Goal: Register for event/course

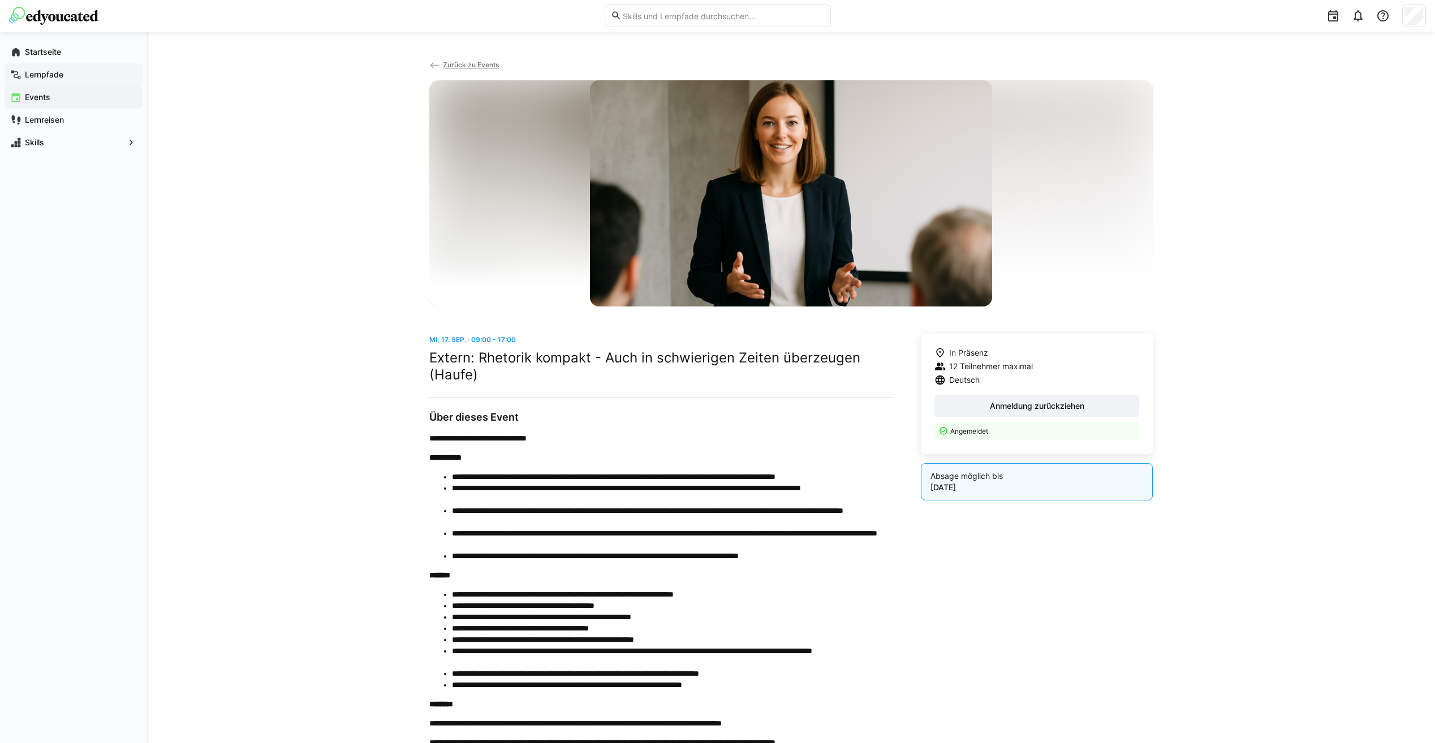
scroll to position [90, 0]
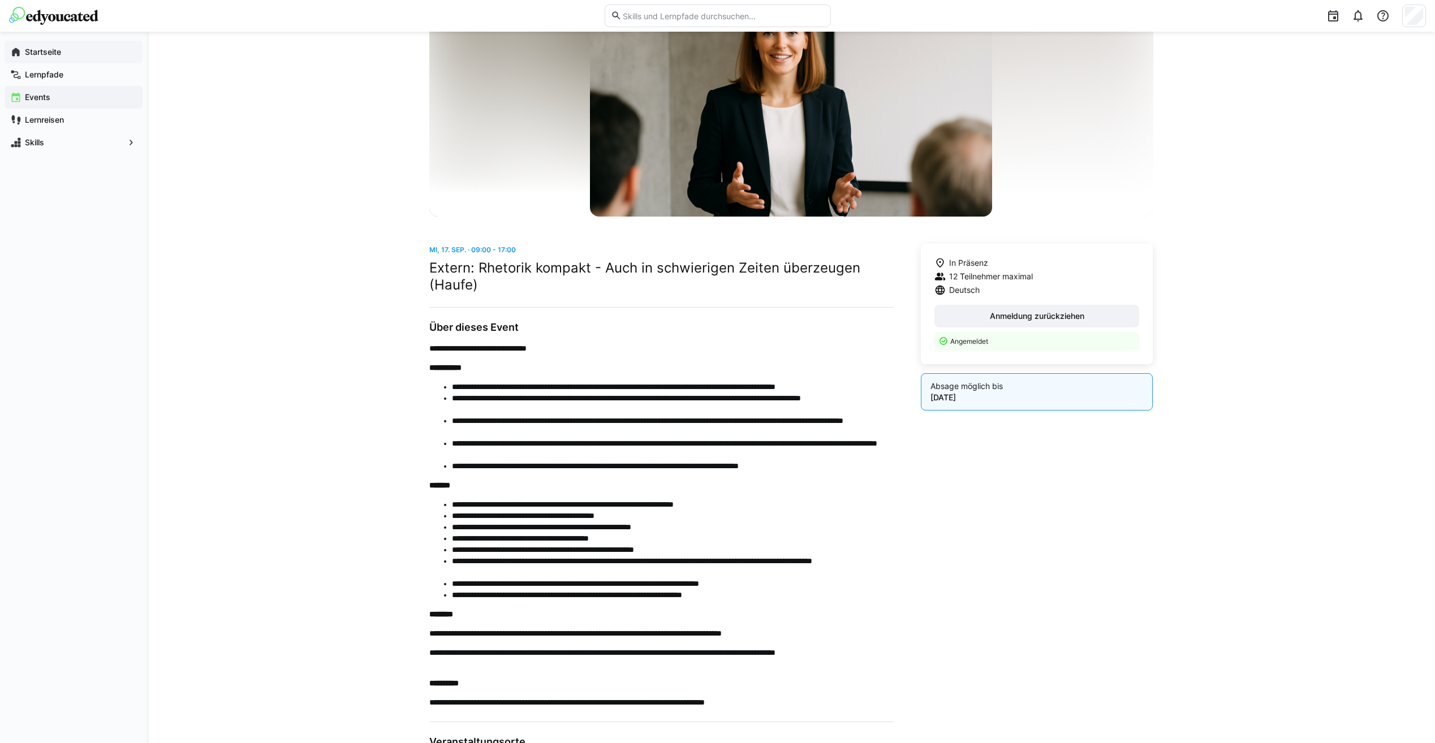
click at [42, 57] on span "Startseite" at bounding box center [80, 51] width 114 height 11
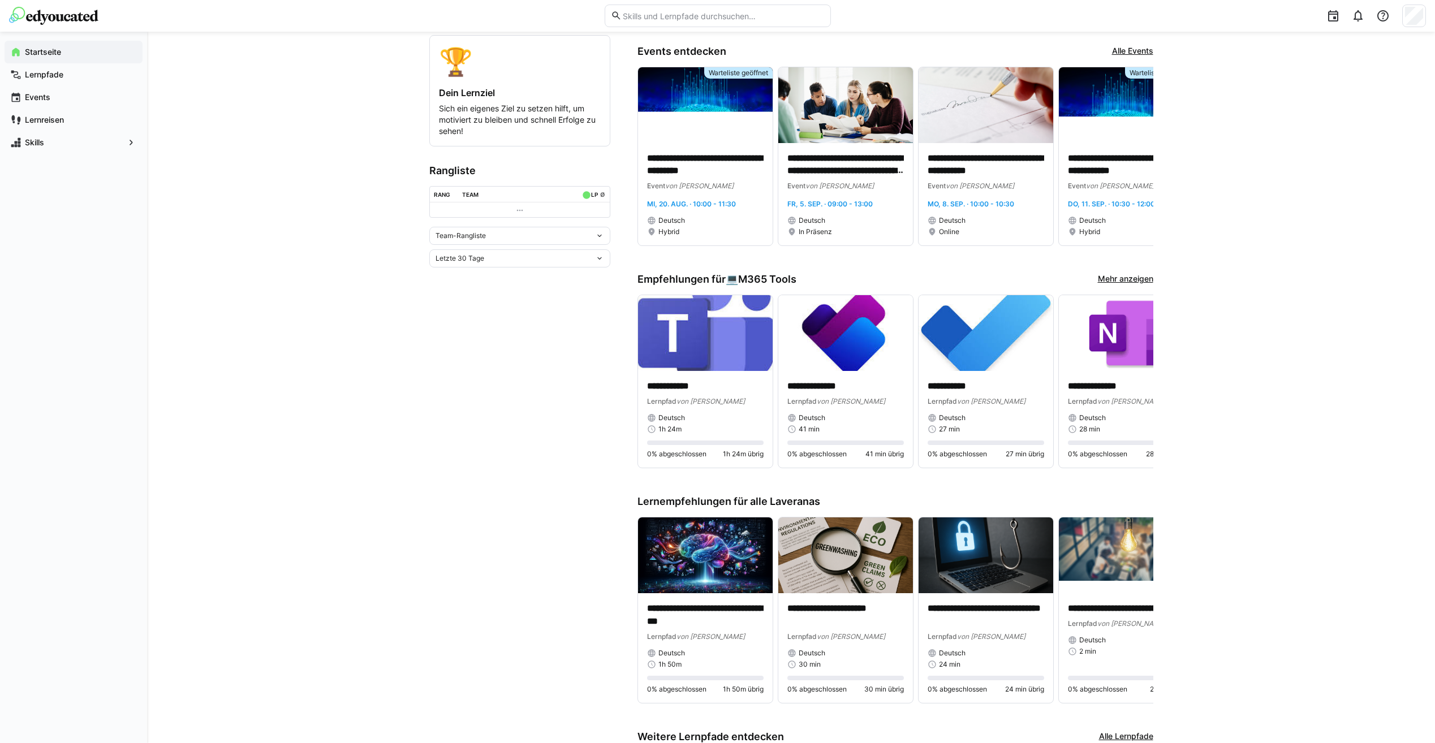
scroll to position [226, 0]
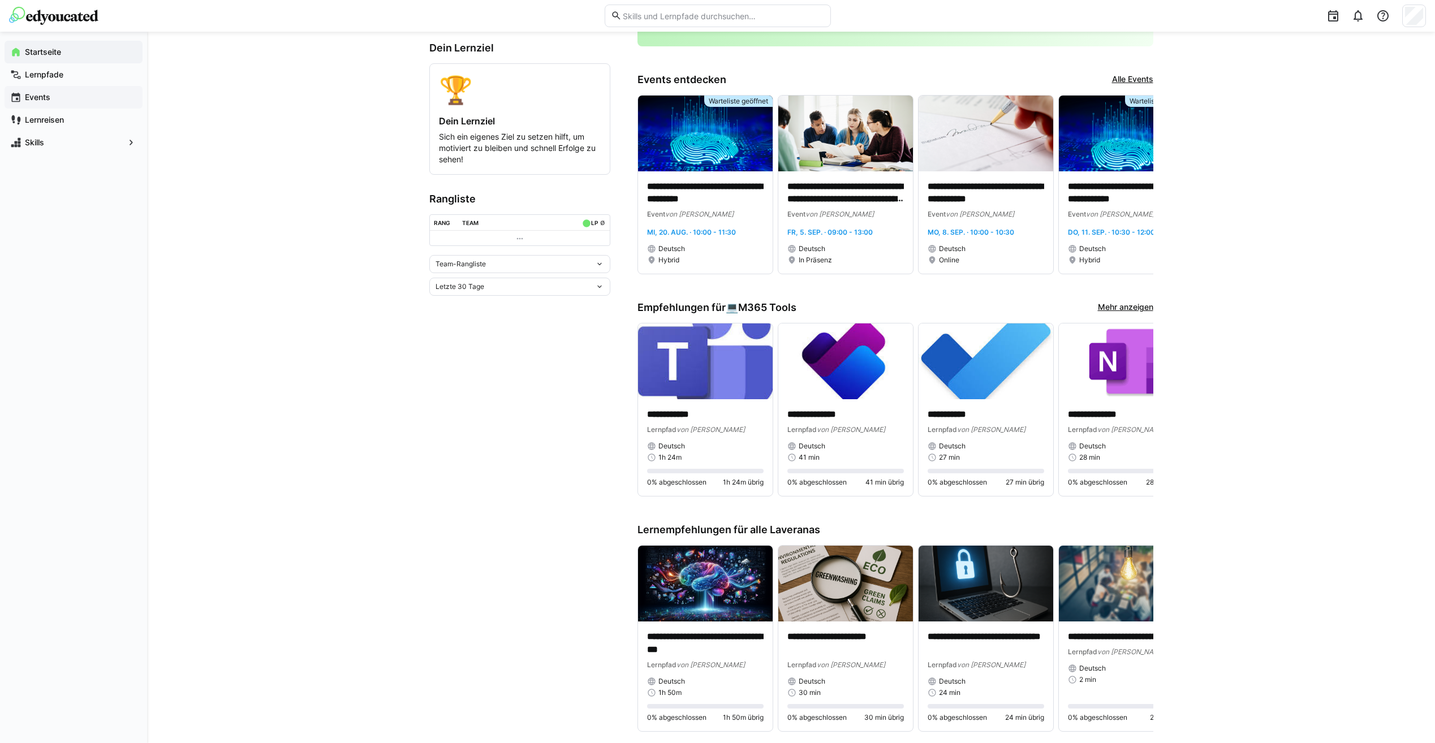
click at [0, 0] on app-navigation-label "Events" at bounding box center [0, 0] width 0 height 0
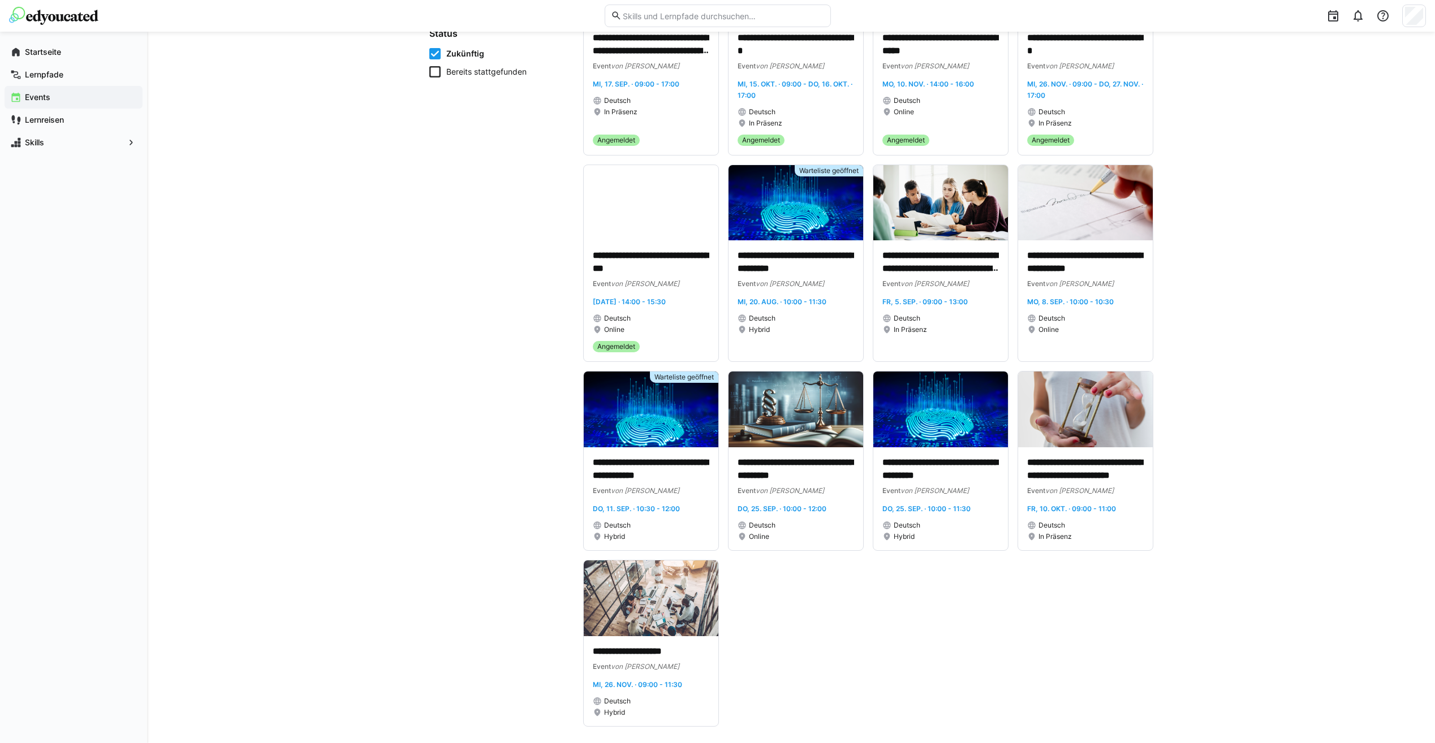
scroll to position [219, 0]
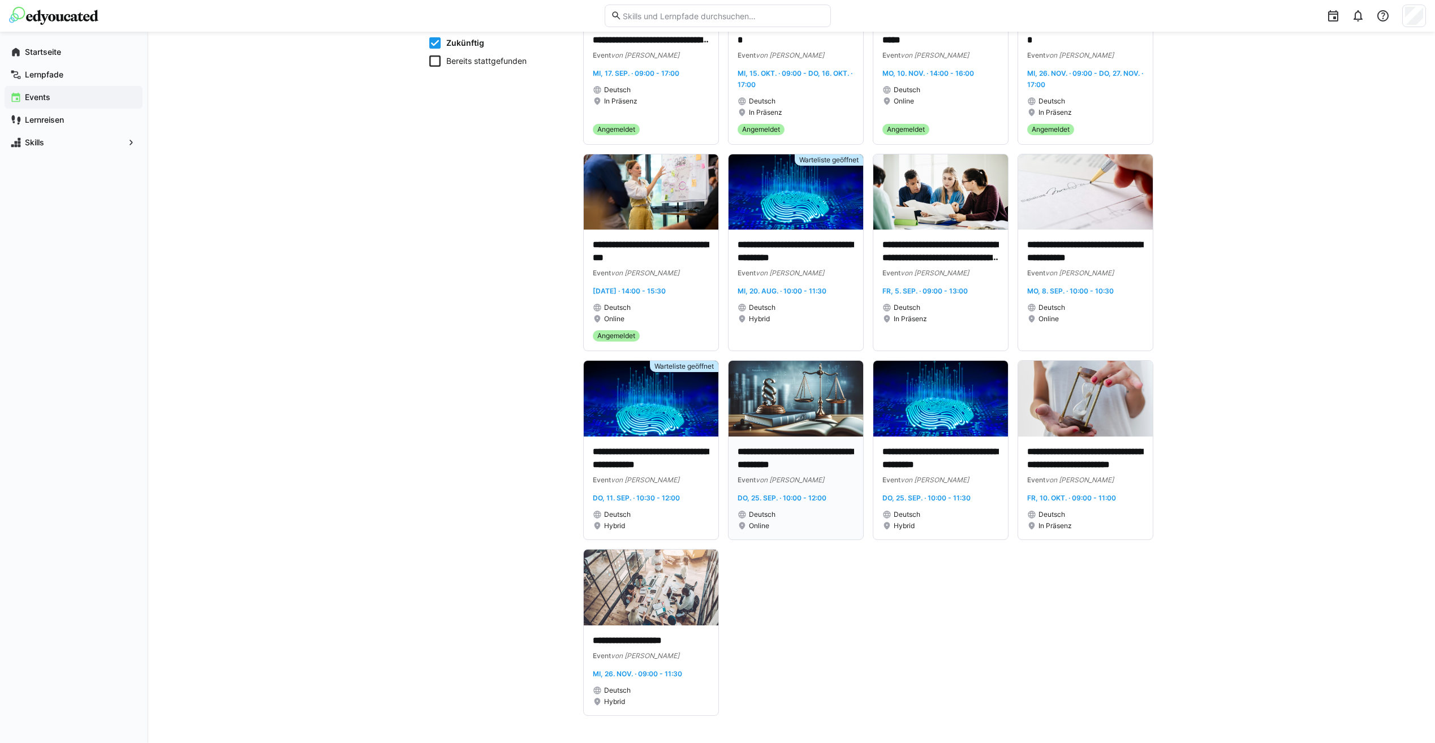
click at [766, 454] on p "**********" at bounding box center [795, 459] width 116 height 26
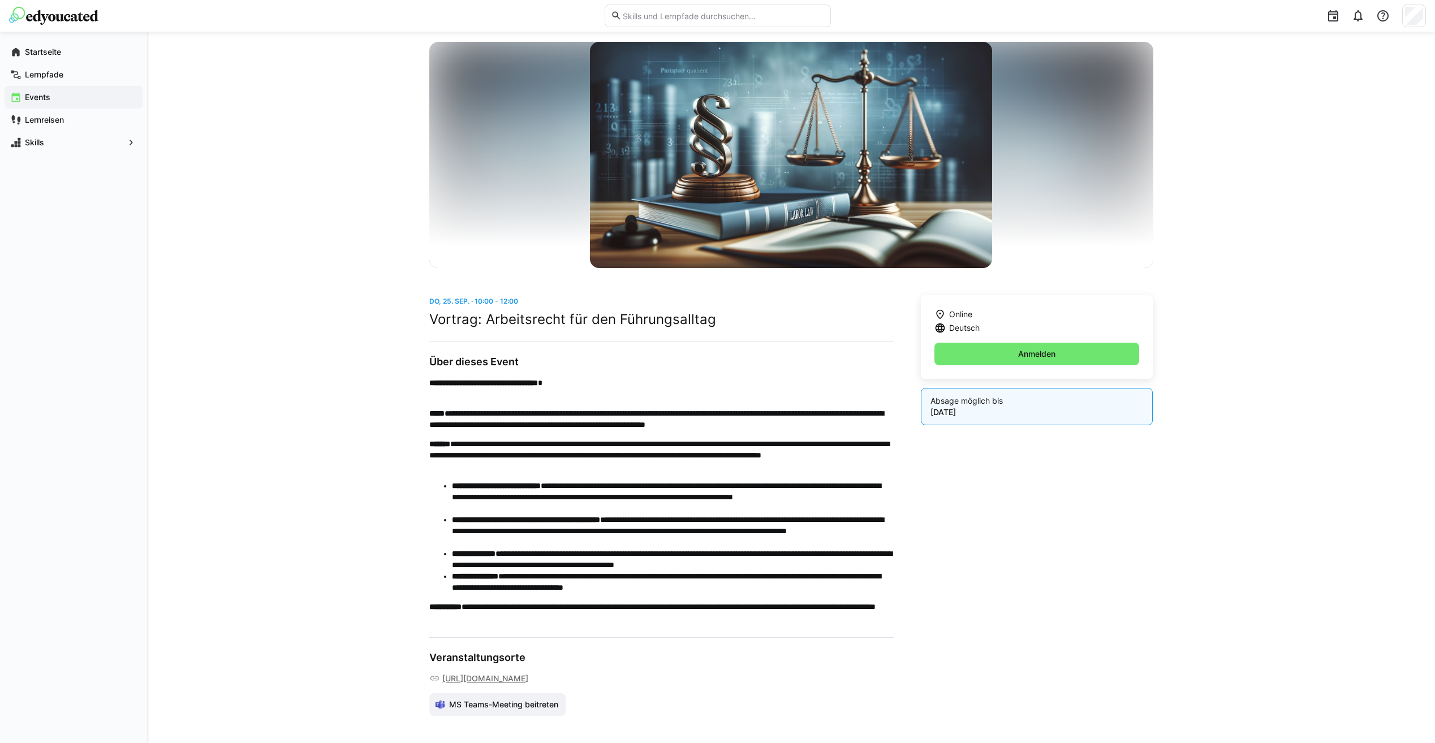
scroll to position [72, 0]
click at [1031, 348] on span "Anmelden" at bounding box center [1036, 353] width 41 height 11
click at [62, 43] on div "Startseite" at bounding box center [74, 52] width 138 height 23
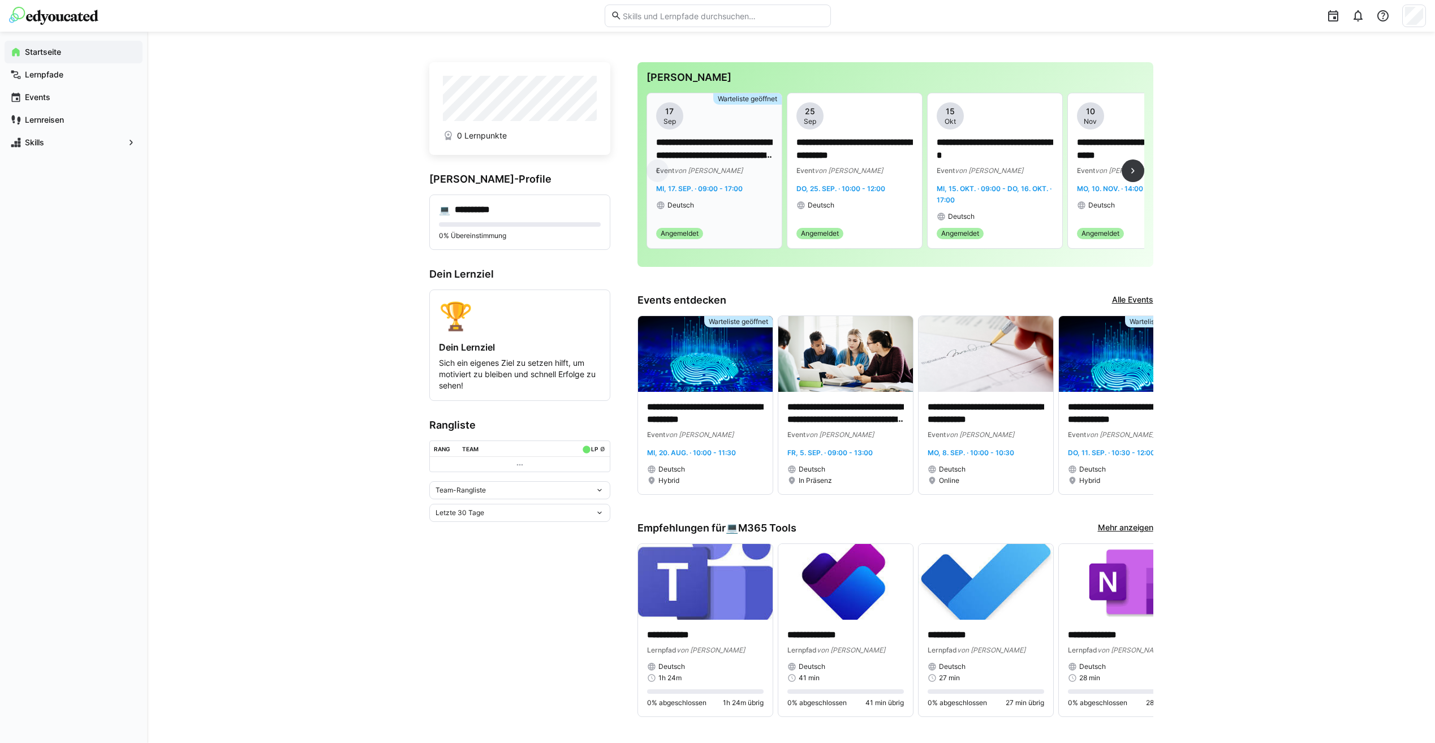
click at [758, 113] on app-date-bubble "[DATE]" at bounding box center [714, 115] width 116 height 27
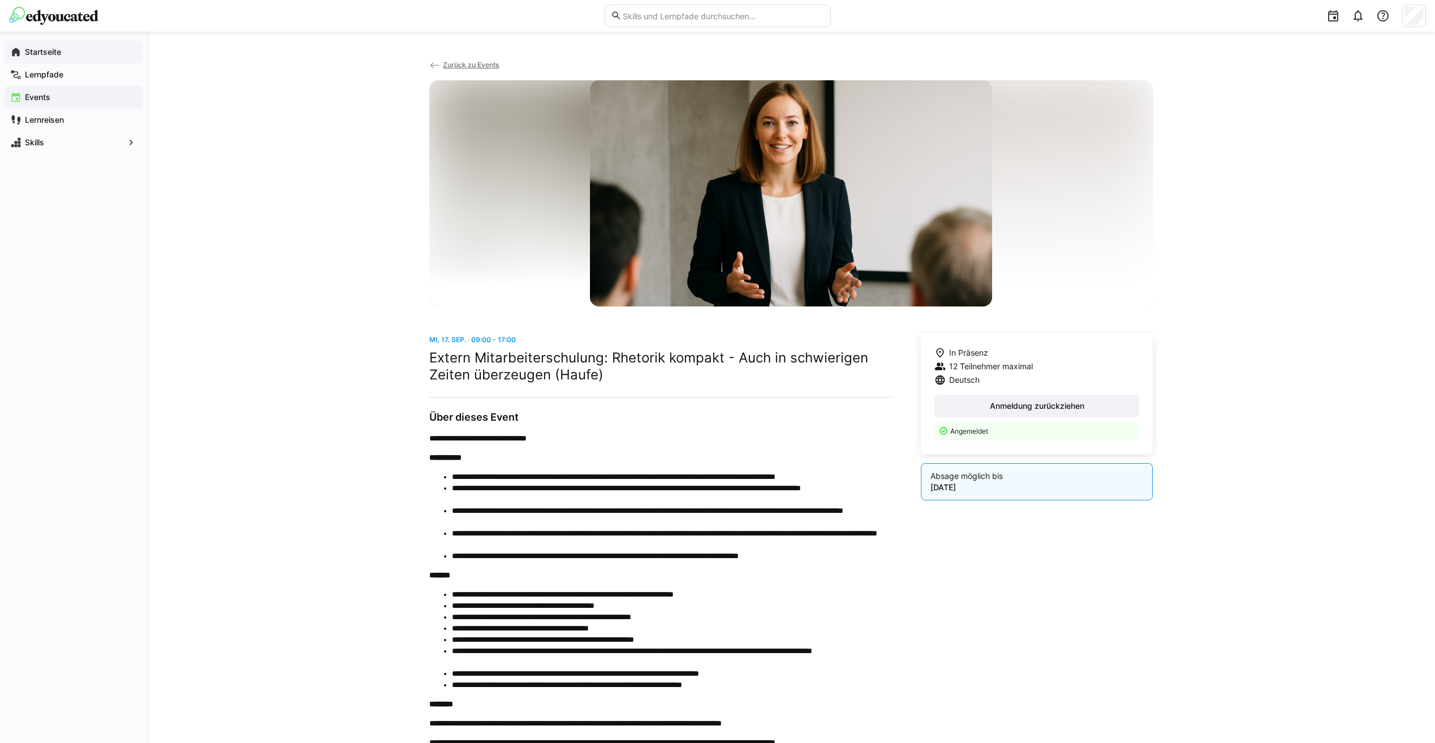
click at [0, 0] on app-navigation-label "Startseite" at bounding box center [0, 0] width 0 height 0
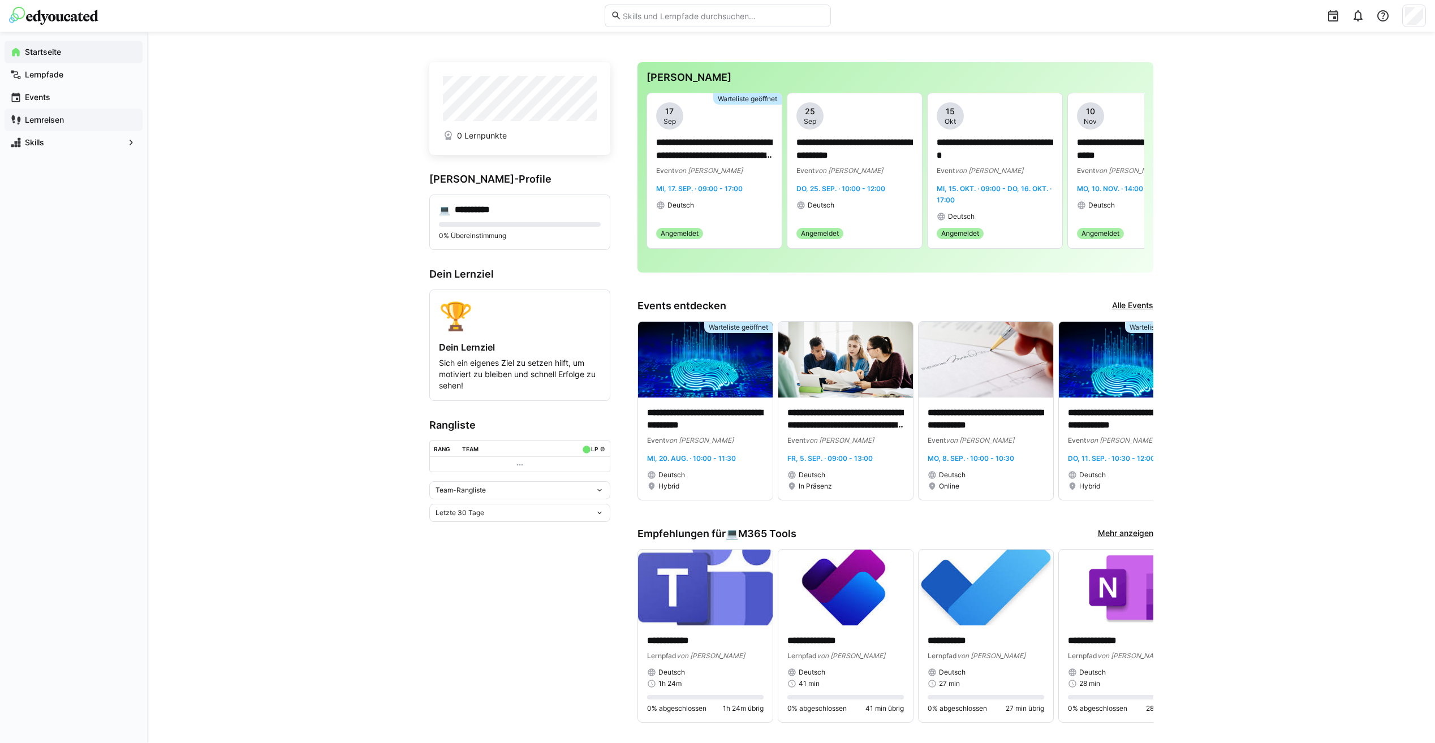
click at [0, 0] on app-navigation-label "Lernreisen" at bounding box center [0, 0] width 0 height 0
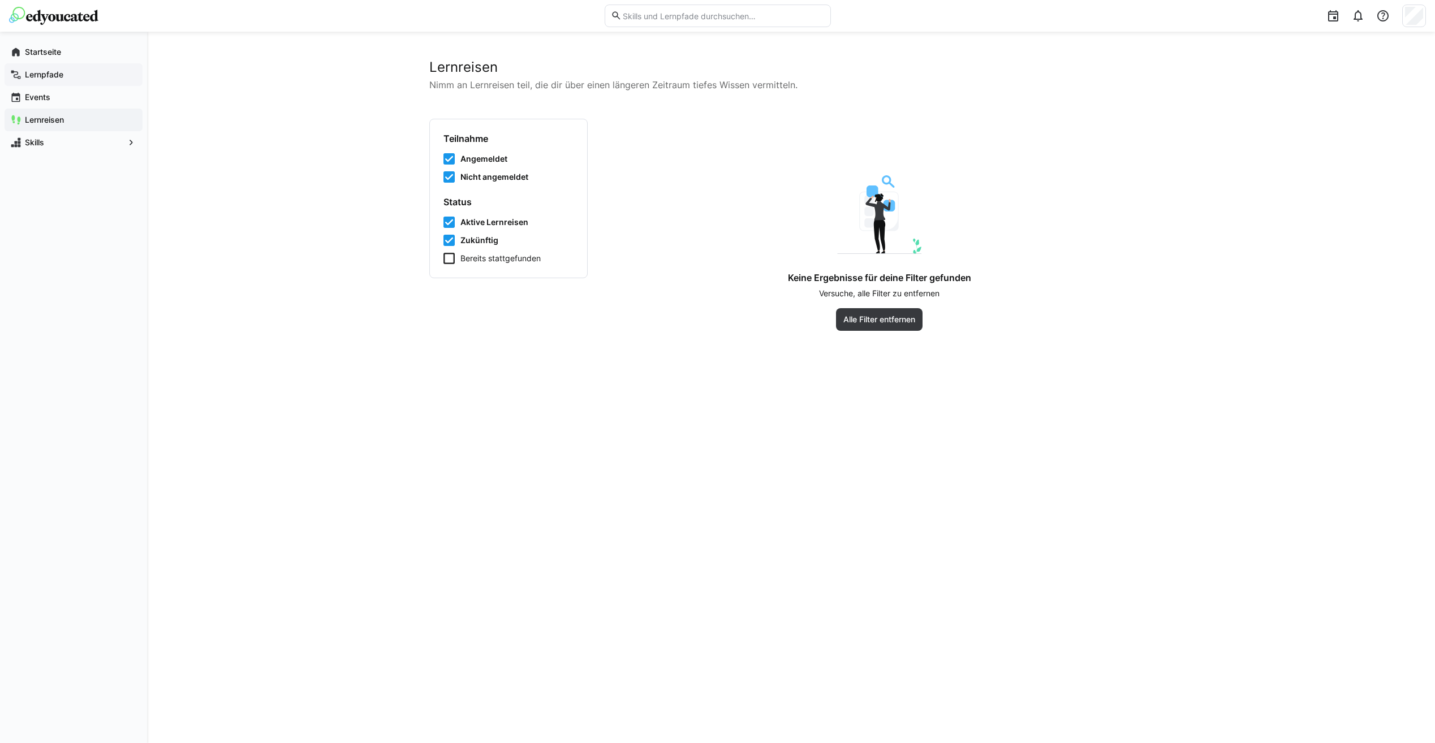
click at [0, 0] on app-navigation-label "Lernpfade" at bounding box center [0, 0] width 0 height 0
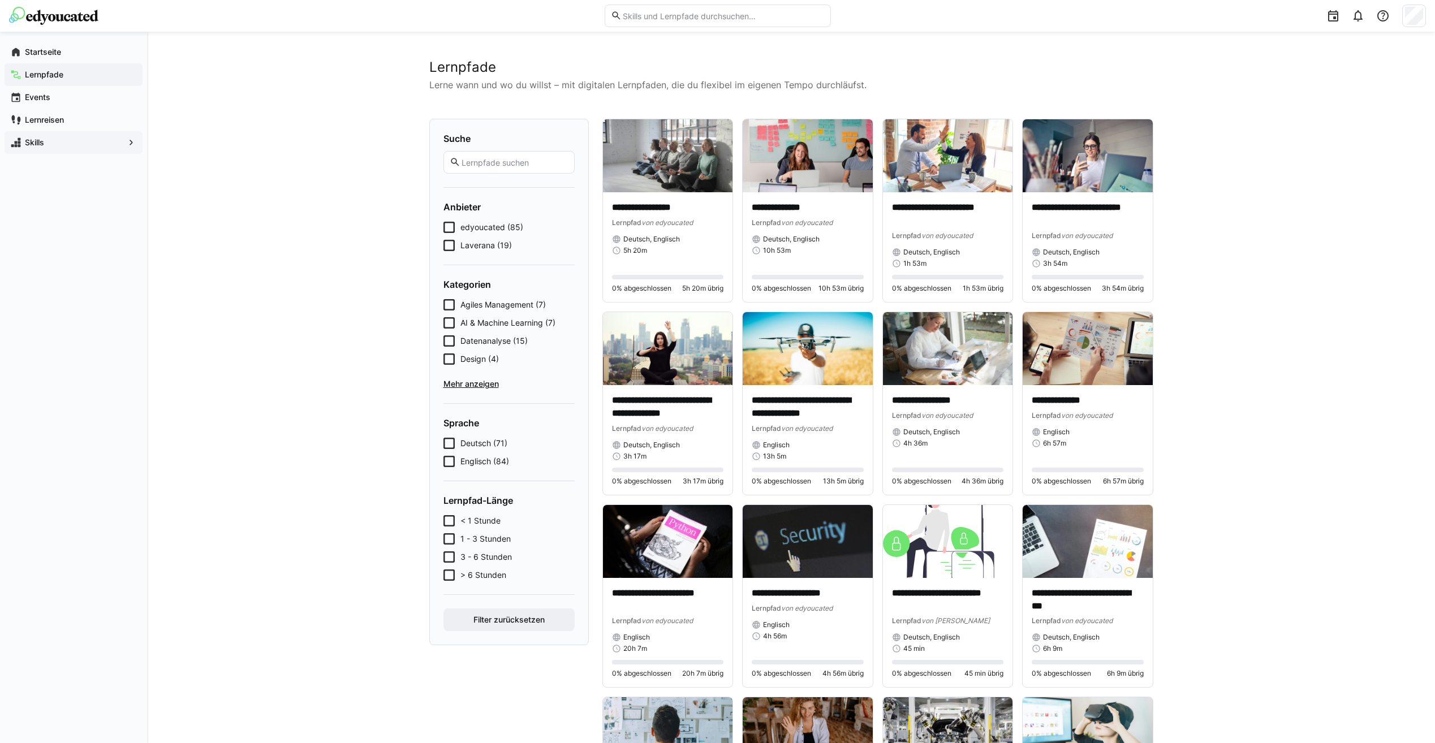
click at [54, 145] on span "Skills" at bounding box center [73, 142] width 101 height 11
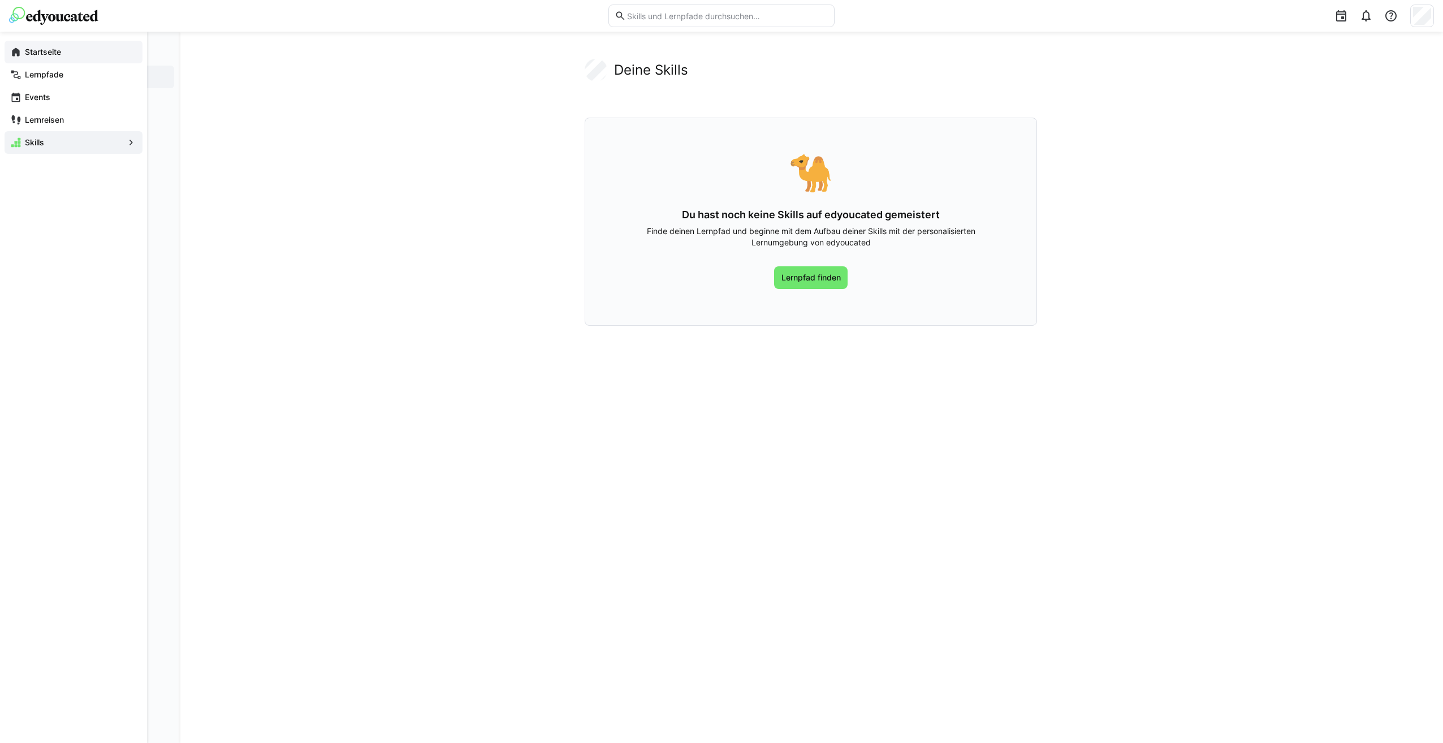
click at [0, 0] on app-navigation-label "Startseite" at bounding box center [0, 0] width 0 height 0
